Goal: Task Accomplishment & Management: Complete application form

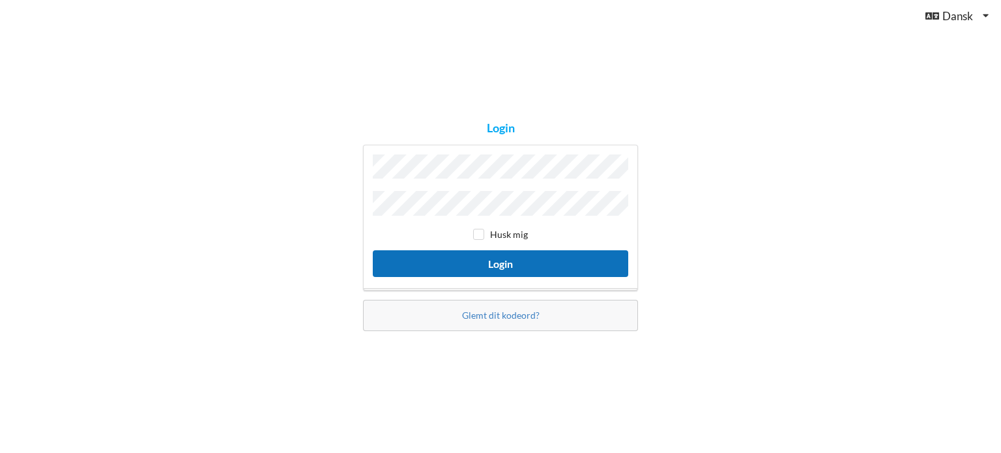
click at [484, 263] on button "Login" at bounding box center [500, 263] width 255 height 27
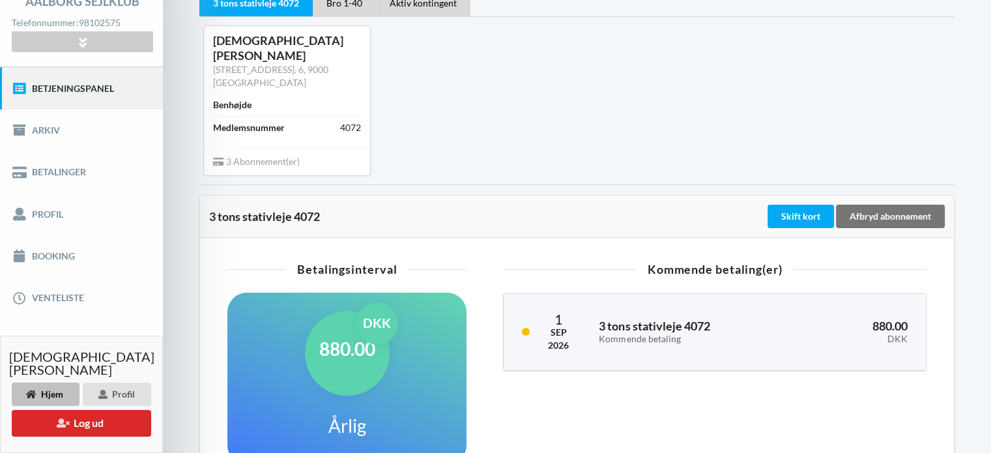
scroll to position [98, 0]
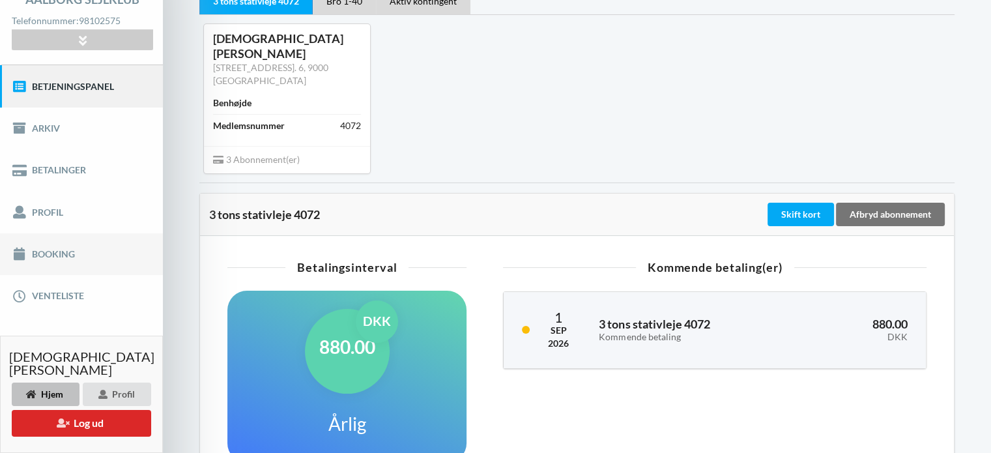
click at [46, 257] on link "Booking" at bounding box center [81, 254] width 163 height 42
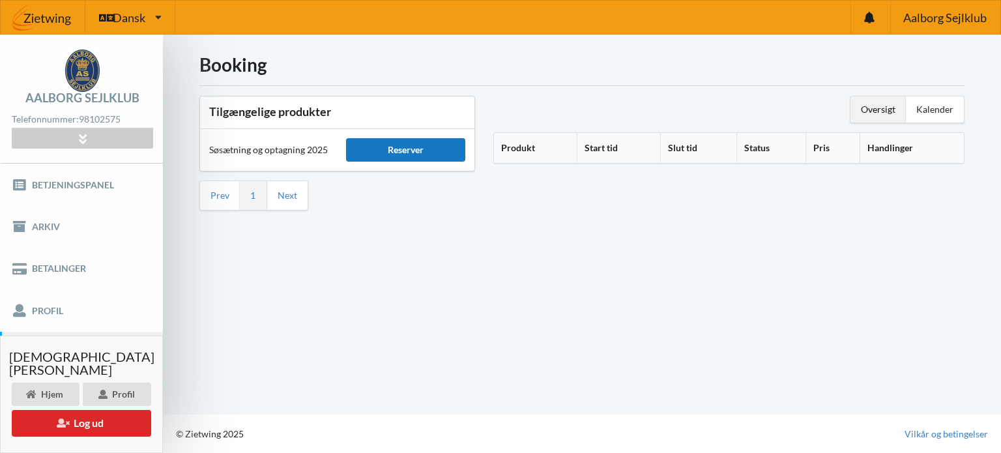
click at [417, 155] on div "Reserver" at bounding box center [405, 149] width 119 height 23
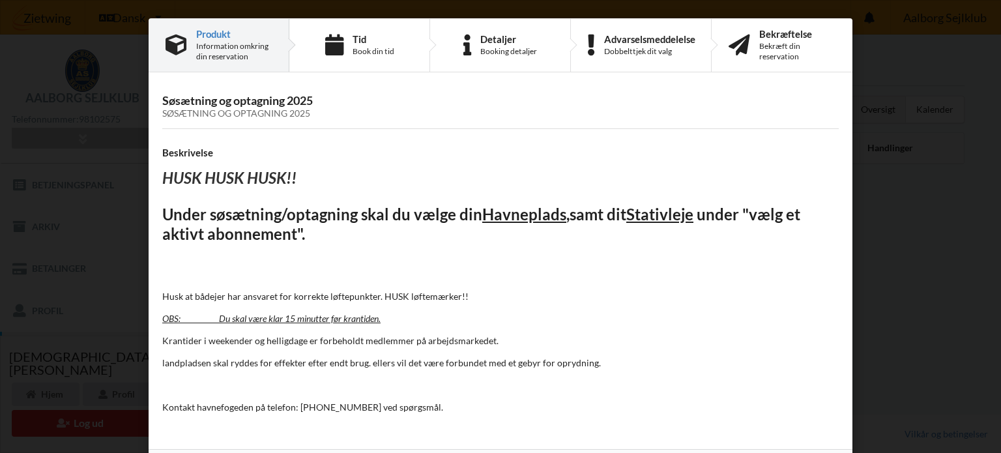
scroll to position [47, 0]
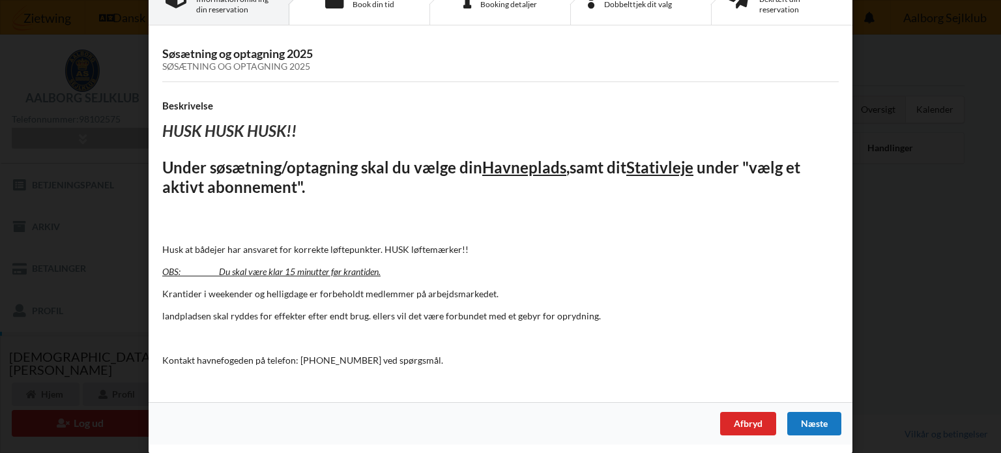
click at [829, 428] on div "Næste" at bounding box center [814, 423] width 54 height 23
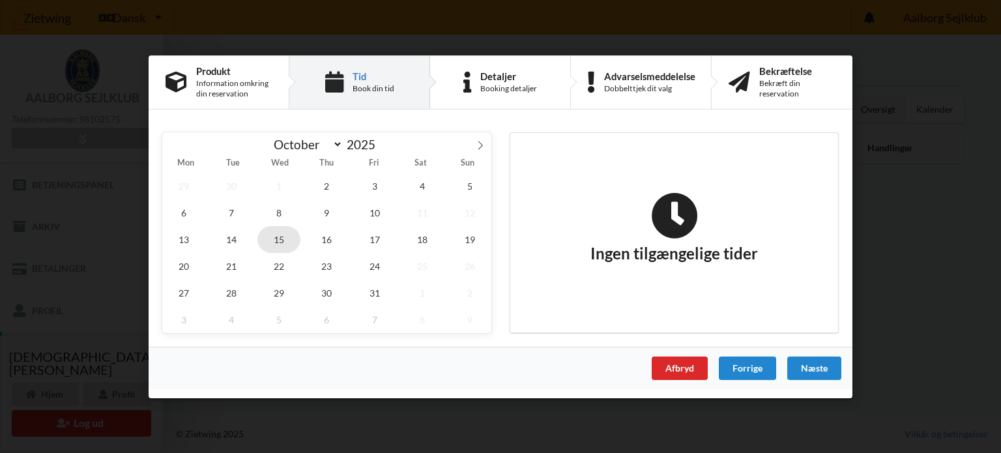
click at [280, 242] on span "15" at bounding box center [278, 238] width 43 height 27
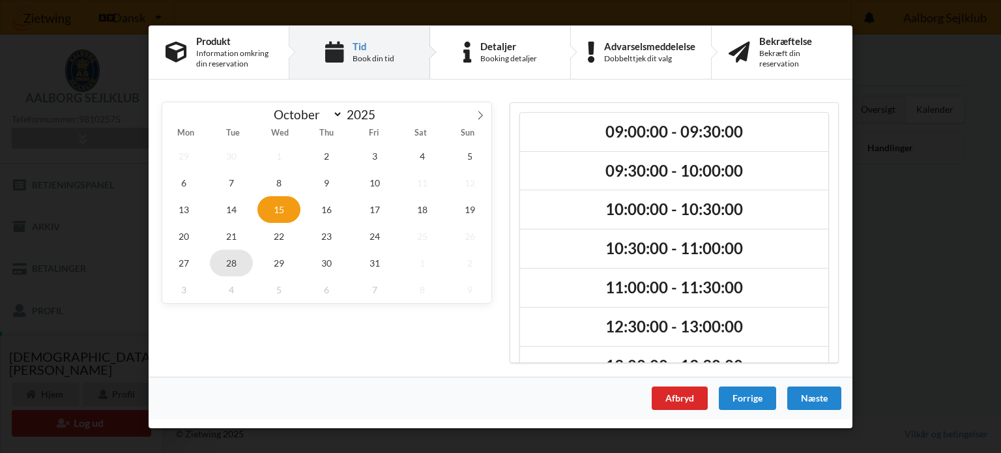
click at [226, 256] on span "28" at bounding box center [231, 262] width 43 height 27
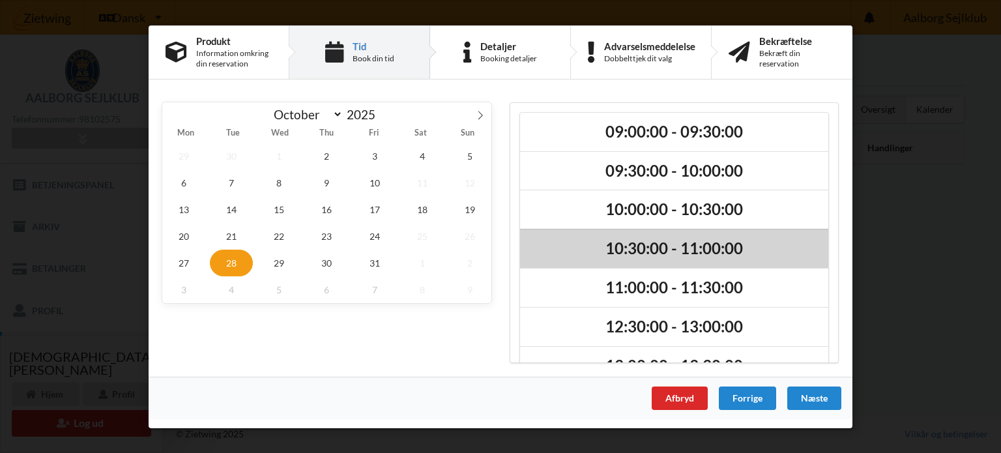
scroll to position [225, 0]
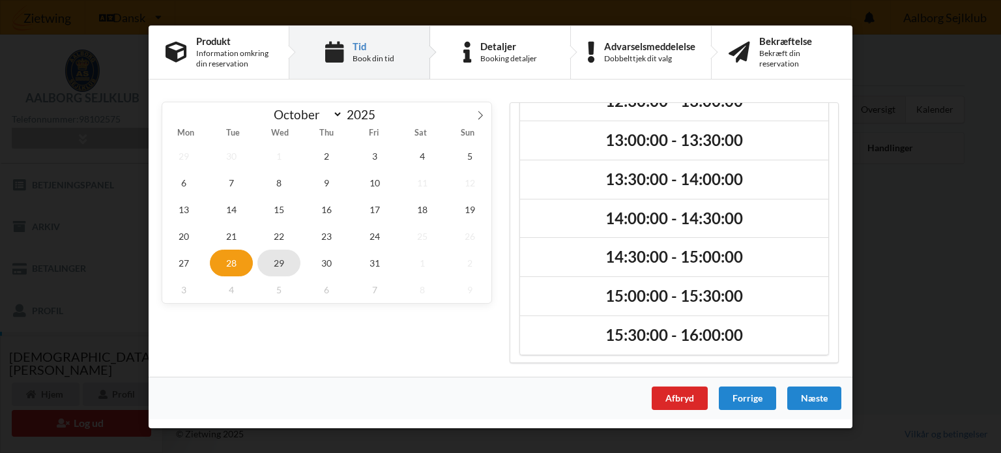
click at [283, 255] on span "29" at bounding box center [278, 262] width 43 height 27
click at [318, 254] on span "30" at bounding box center [327, 262] width 43 height 27
click at [487, 108] on span at bounding box center [480, 113] width 22 height 22
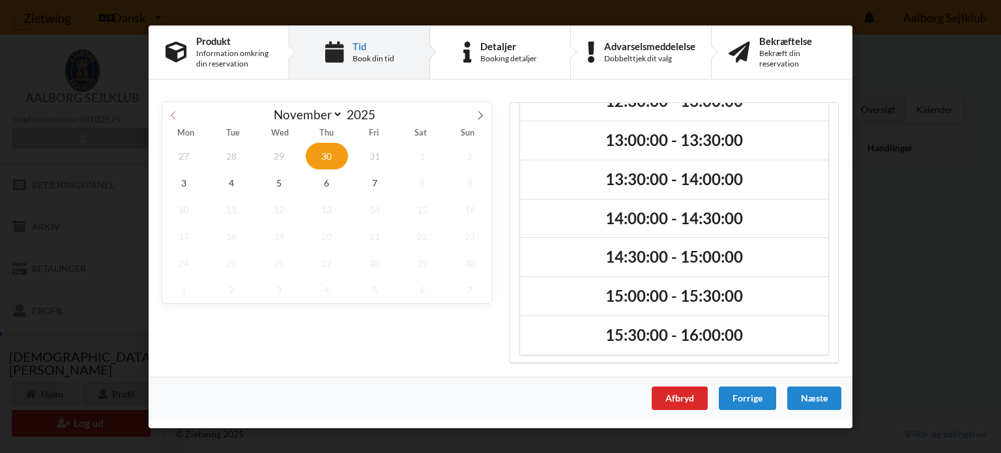
click at [171, 117] on icon at bounding box center [173, 114] width 9 height 9
select select "9"
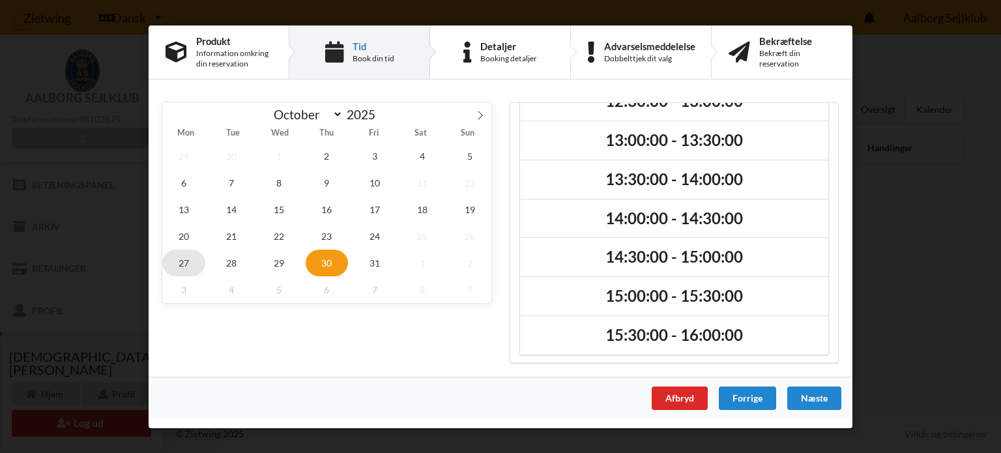
click at [190, 263] on span "27" at bounding box center [183, 262] width 43 height 27
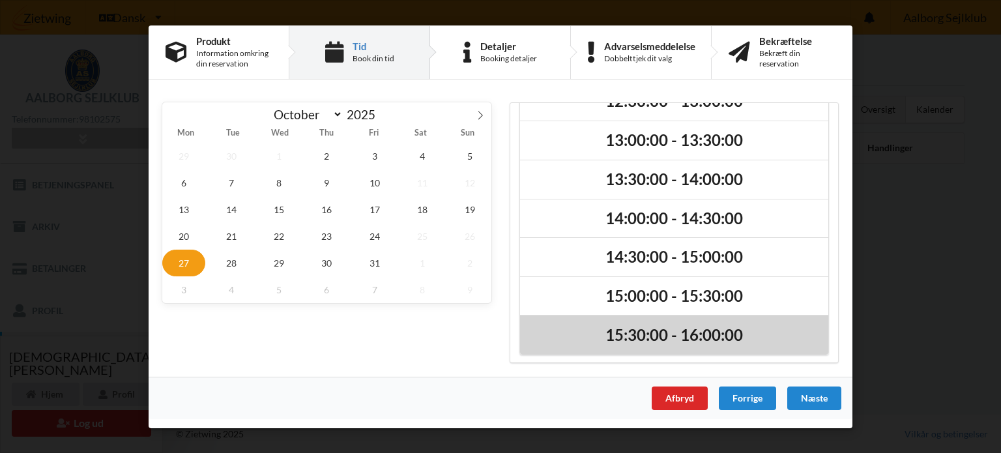
click at [667, 338] on h2 "15:30:00 - 16:00:00" at bounding box center [674, 335] width 290 height 20
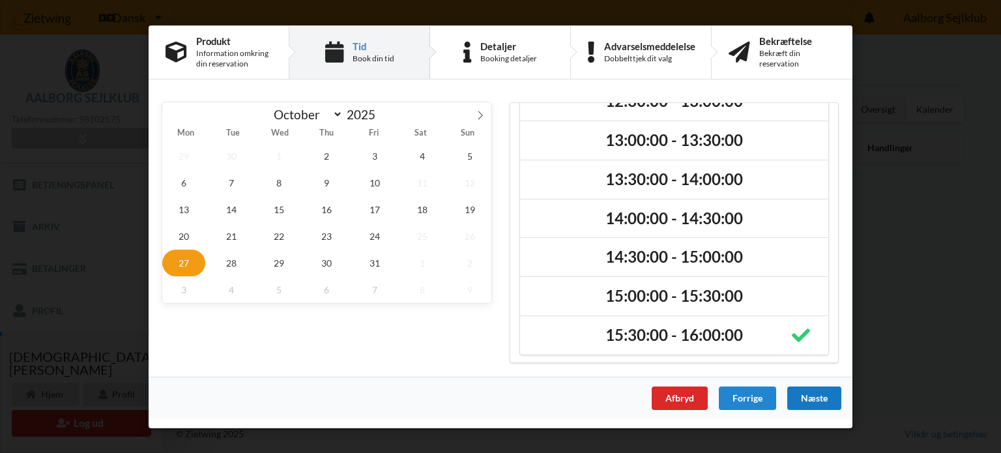
click at [822, 397] on div "Næste" at bounding box center [814, 397] width 54 height 23
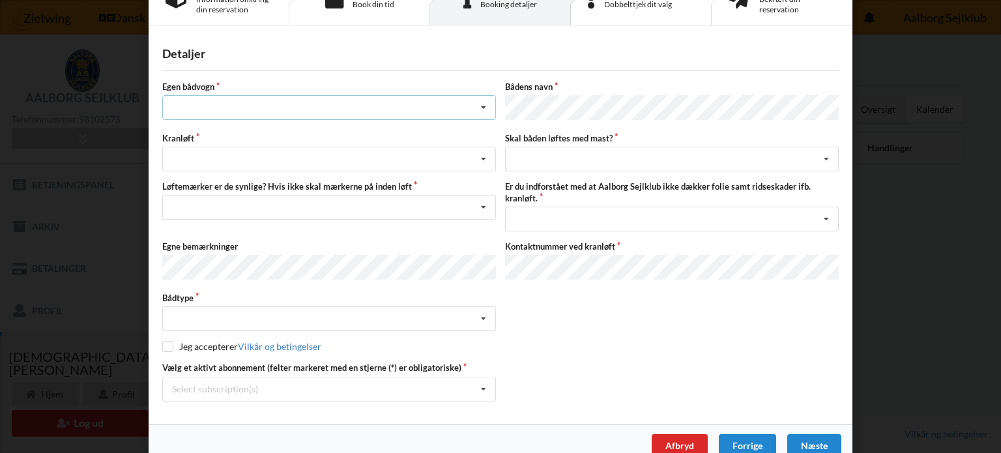
click at [315, 110] on div "Intet valg ja nej" at bounding box center [329, 107] width 334 height 25
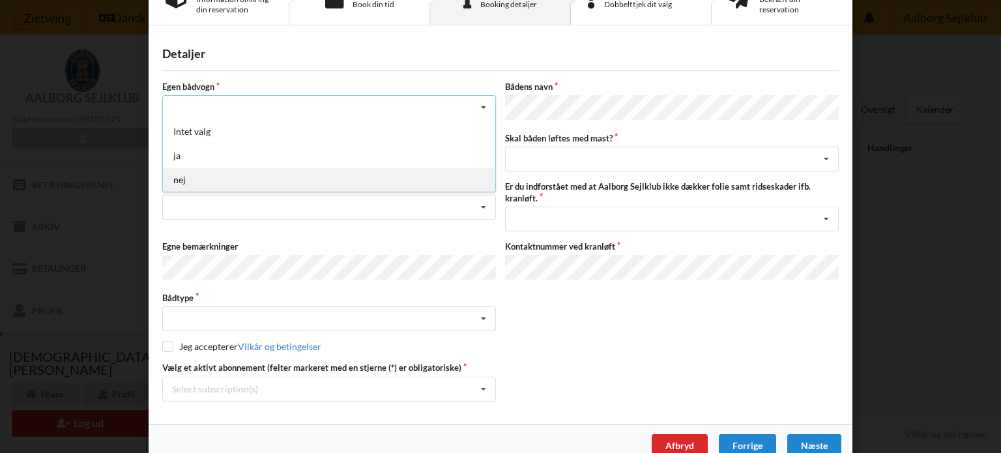
click at [310, 184] on div "nej" at bounding box center [329, 179] width 332 height 24
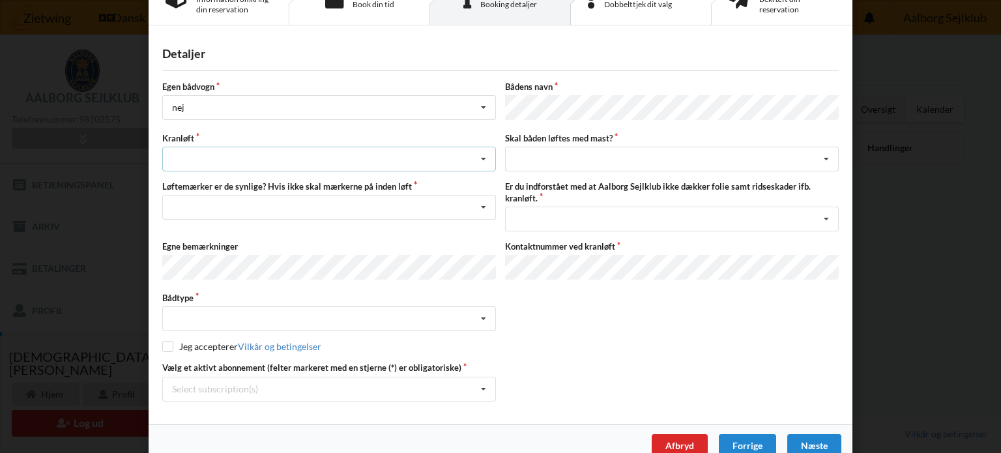
click at [292, 157] on div "Søsætning Optagning" at bounding box center [329, 159] width 334 height 25
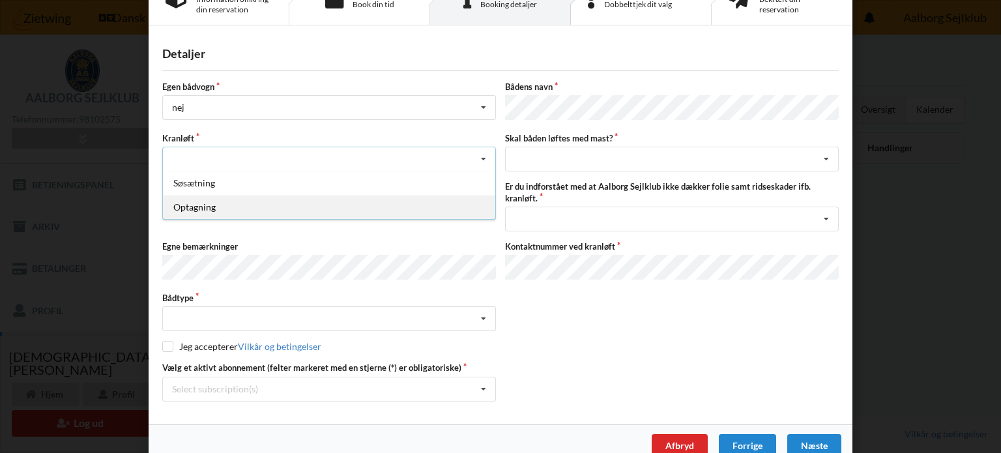
click at [292, 207] on div "Optagning" at bounding box center [329, 207] width 332 height 24
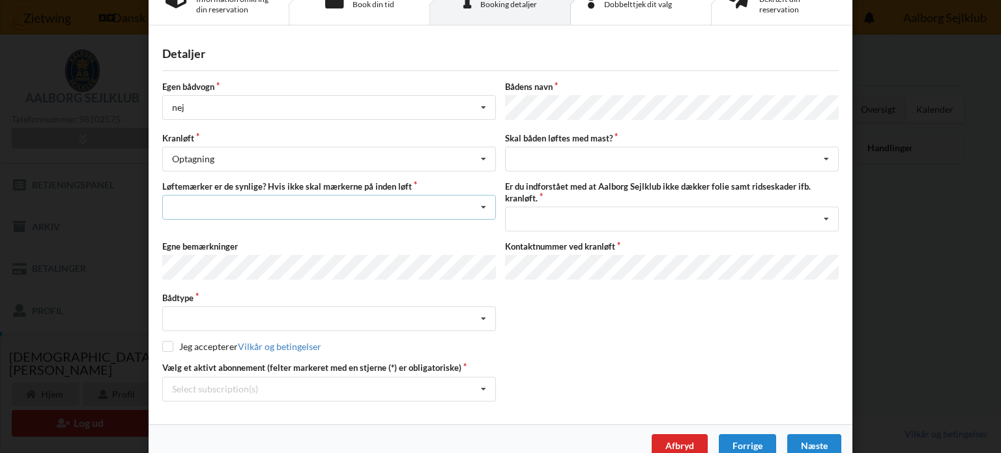
click at [272, 205] on div "Nej, jeg kontakter havnekontoret inden løft og får dem sat på Ja, mine mærker e…" at bounding box center [329, 207] width 334 height 25
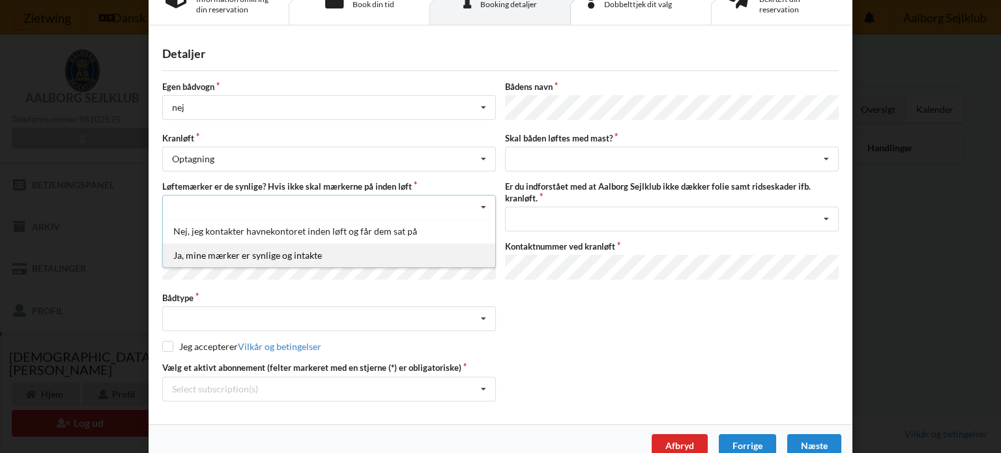
click at [287, 256] on div "Ja, mine mærker er synlige og intakte" at bounding box center [329, 255] width 332 height 24
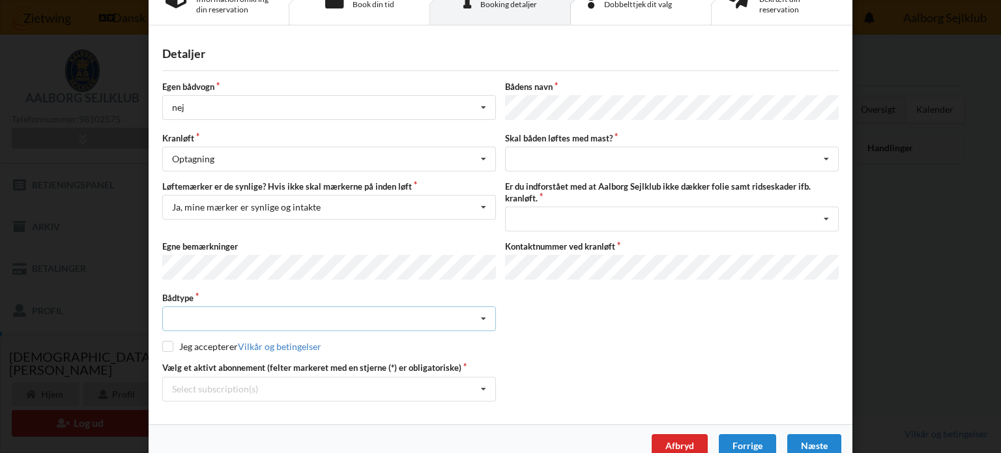
click at [254, 310] on div "Intet valgt Sejlbåd Motorbåd Motorsejler [PERSON_NAME]" at bounding box center [329, 318] width 334 height 25
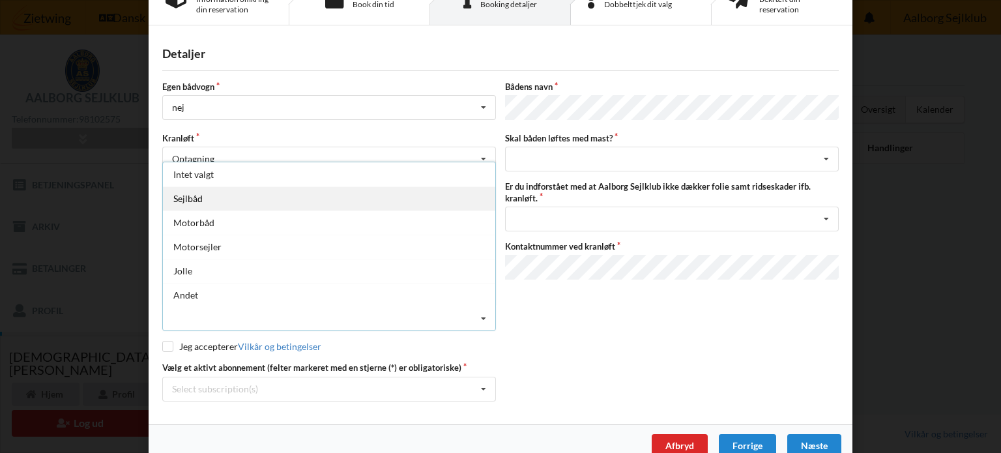
click at [200, 201] on div "Sejlbåd" at bounding box center [329, 198] width 332 height 24
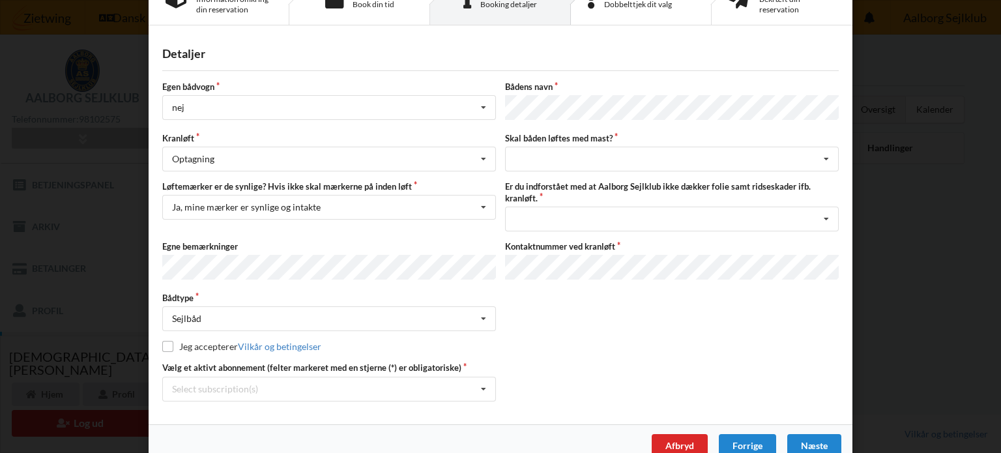
click at [205, 341] on label "Jeg accepterer Vilkår og betingelser" at bounding box center [241, 346] width 159 height 11
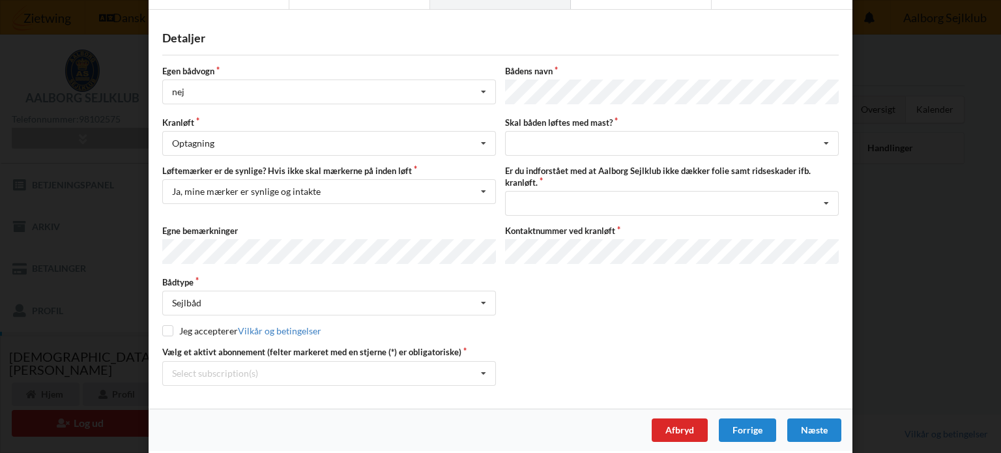
click at [175, 330] on div "Jeg accepterer Vilkår og betingelser" at bounding box center [500, 331] width 676 height 13
click at [170, 328] on label "Jeg accepterer Vilkår og betingelser" at bounding box center [241, 330] width 159 height 11
click at [165, 325] on input "checkbox" at bounding box center [167, 330] width 11 height 11
checkbox input "true"
click at [265, 364] on div "Select subscription(s) * 3 tons stativleje 4072 * Bro 1-40 Aktiv kontingent" at bounding box center [329, 373] width 334 height 25
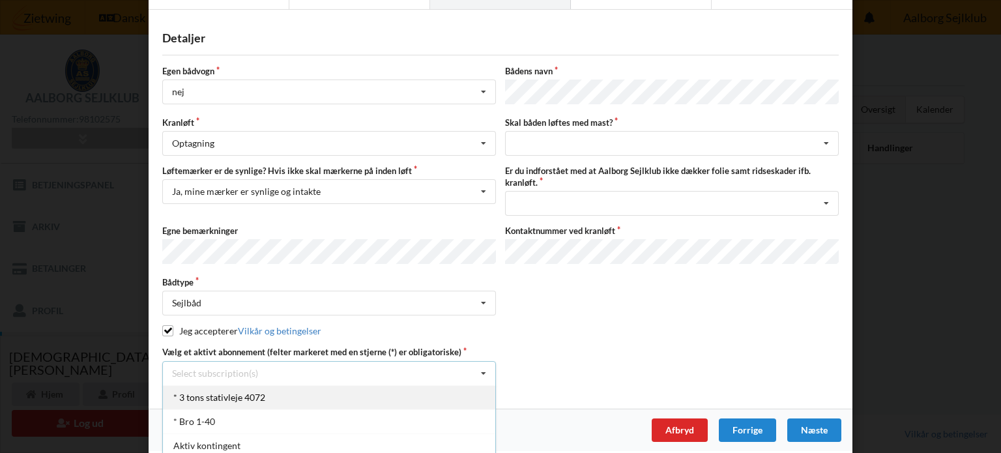
click at [233, 392] on div "* 3 tons stativleje 4072" at bounding box center [329, 397] width 332 height 24
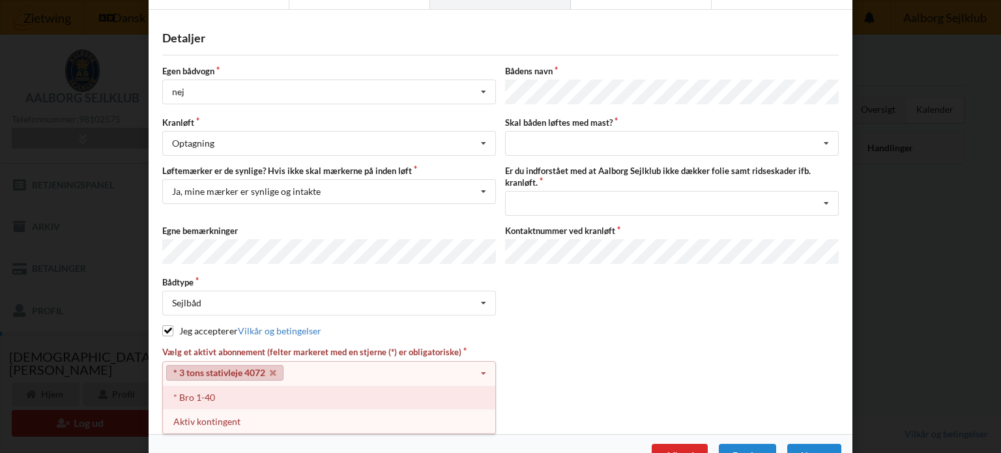
click at [230, 390] on div "* Bro 1-40" at bounding box center [329, 397] width 332 height 24
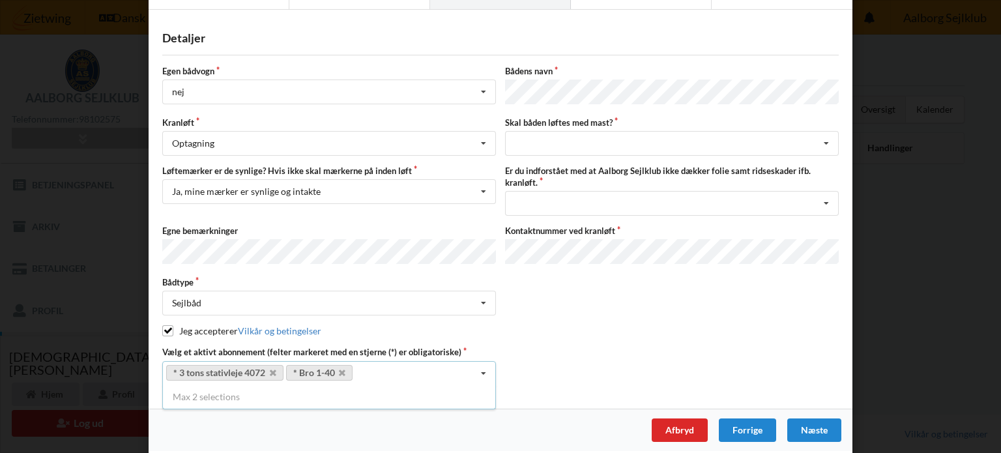
scroll to position [0, 0]
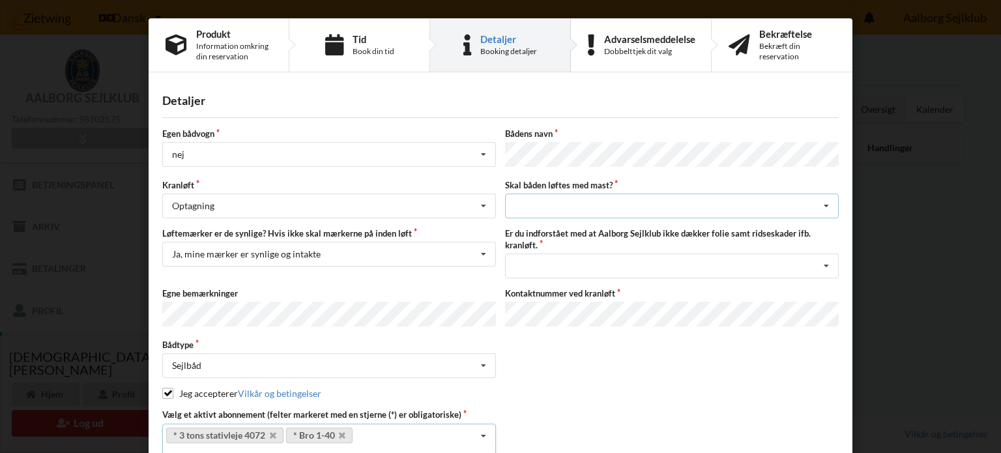
click at [570, 203] on div "intet valg ja nej" at bounding box center [672, 206] width 334 height 25
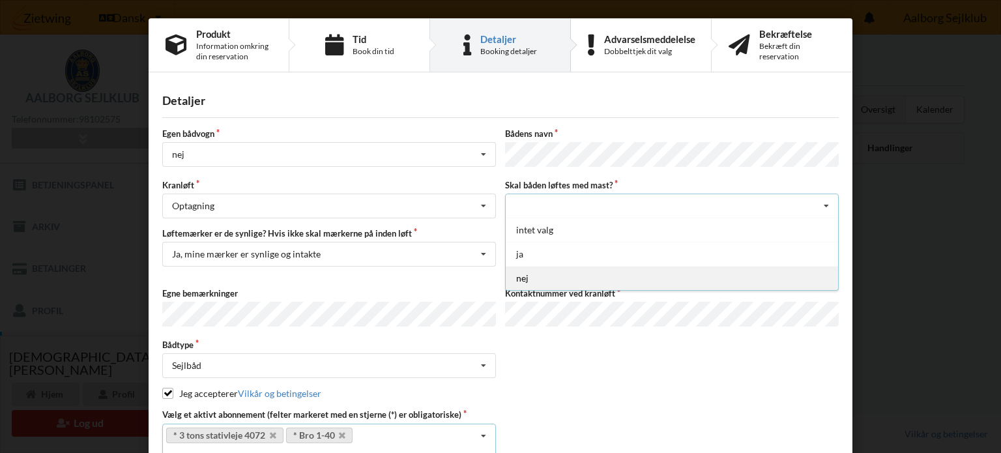
click at [545, 266] on div "nej" at bounding box center [672, 278] width 332 height 24
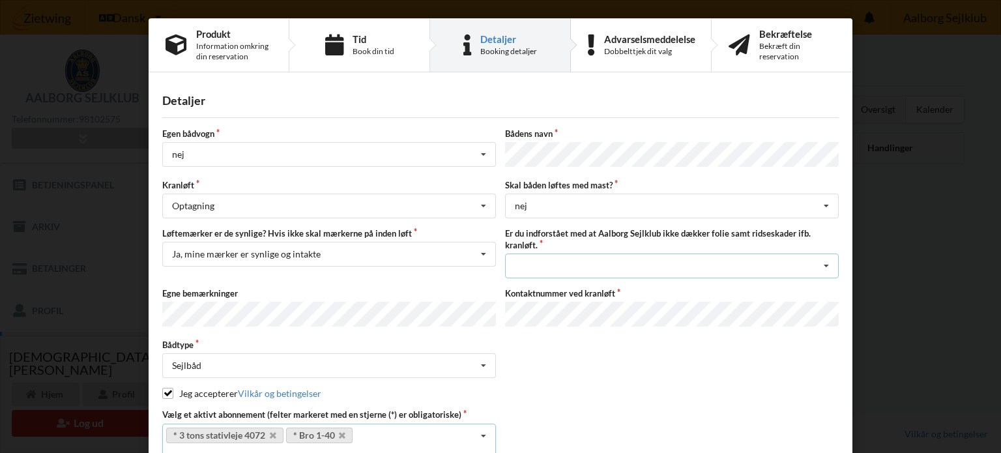
click at [538, 262] on div "Jeg har tæpper med og tager selv ansvaret for eventuelle folie samt ridseskader…" at bounding box center [672, 266] width 334 height 25
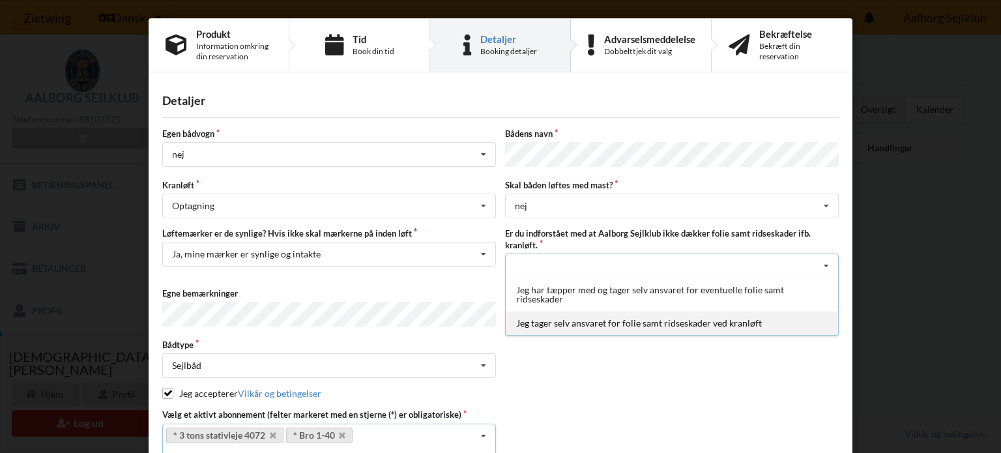
click at [555, 323] on div "Jeg tager selv ansvaret for folie samt ridseskader ved kranløft" at bounding box center [672, 323] width 332 height 24
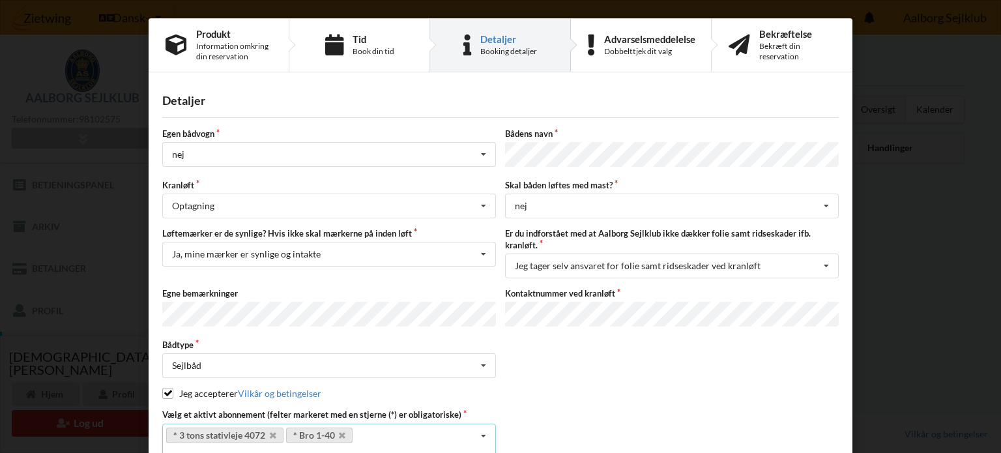
scroll to position [63, 0]
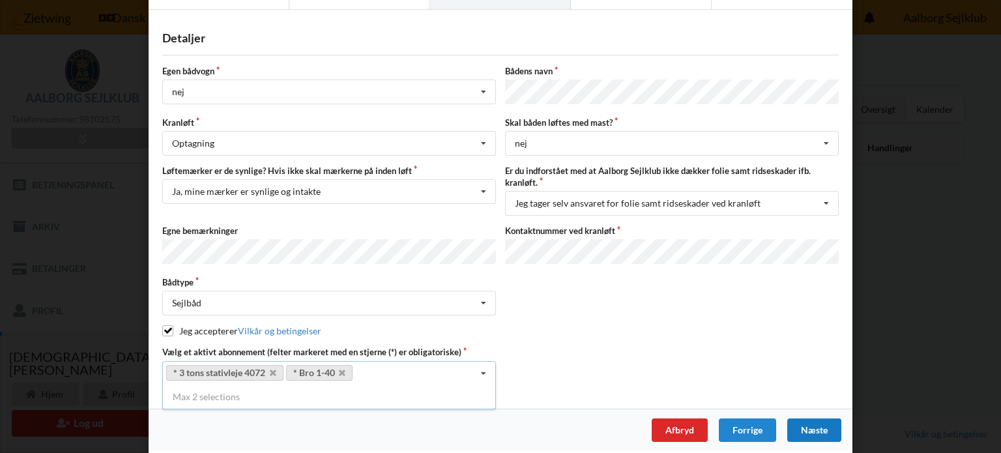
click at [804, 418] on div "Næste" at bounding box center [814, 429] width 54 height 23
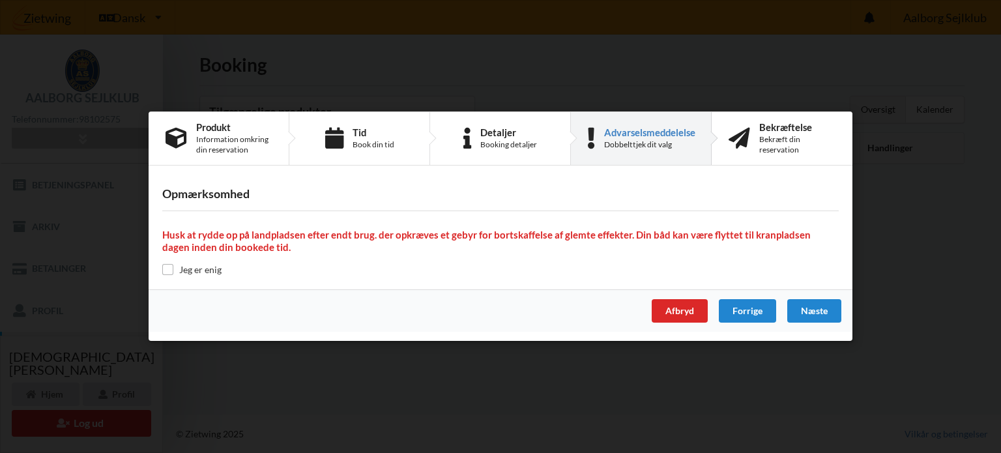
click at [203, 268] on label "Jeg er enig" at bounding box center [191, 269] width 59 height 11
click at [167, 268] on input "checkbox" at bounding box center [167, 269] width 11 height 11
checkbox input "true"
click at [811, 315] on div "Næste" at bounding box center [814, 311] width 54 height 23
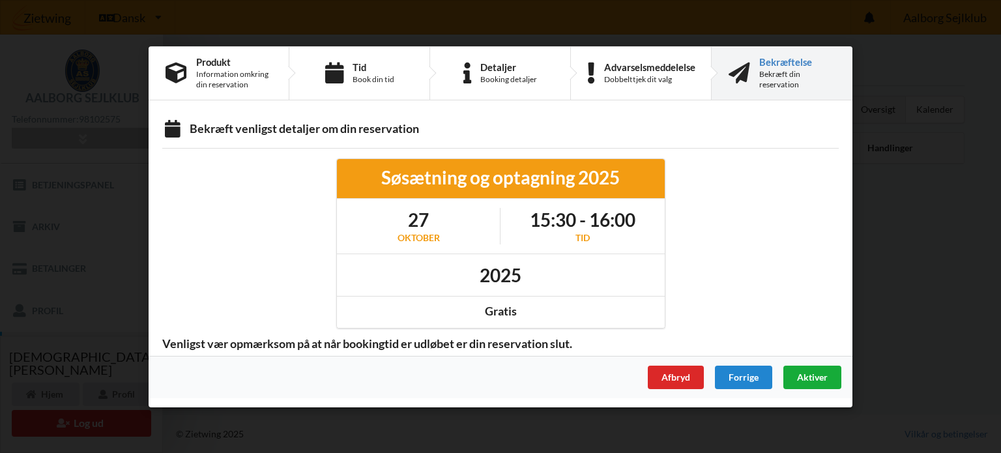
click at [829, 386] on div "Aktiver" at bounding box center [812, 376] width 58 height 23
